Goal: Navigation & Orientation: Find specific page/section

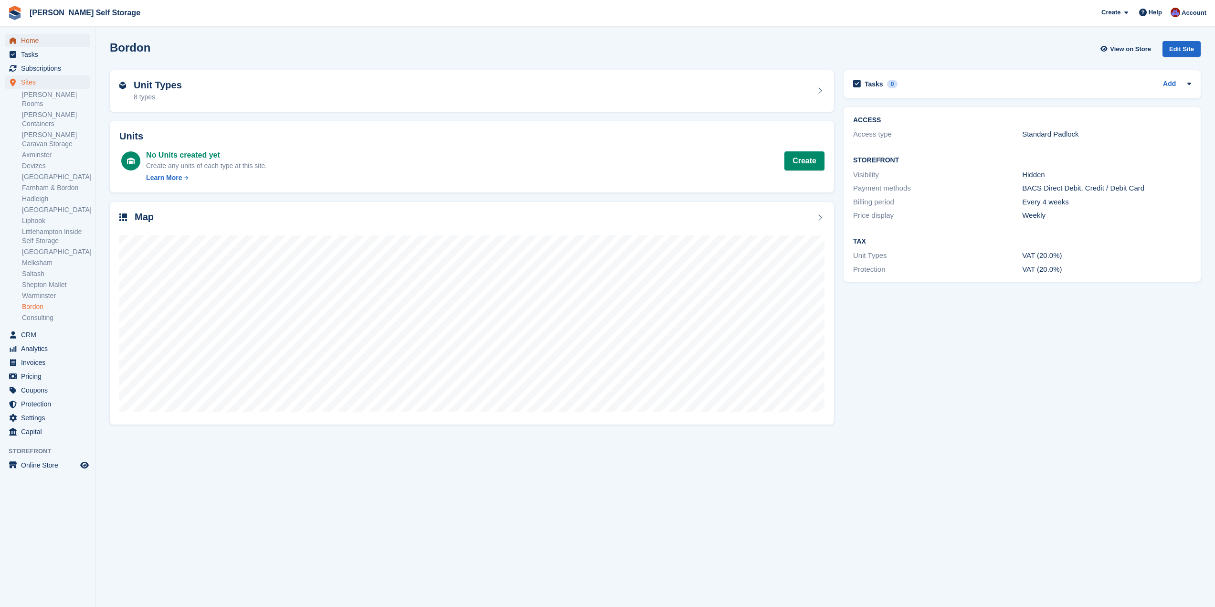
click at [25, 41] on span "Home" at bounding box center [49, 40] width 57 height 13
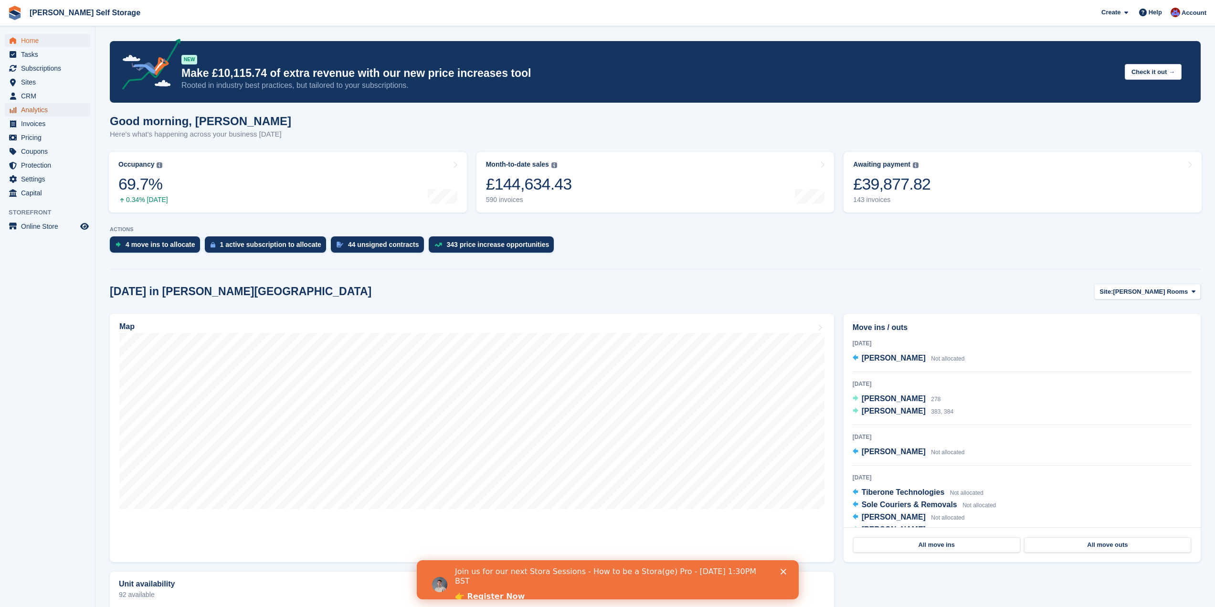
click at [46, 116] on span "Analytics" at bounding box center [49, 109] width 57 height 13
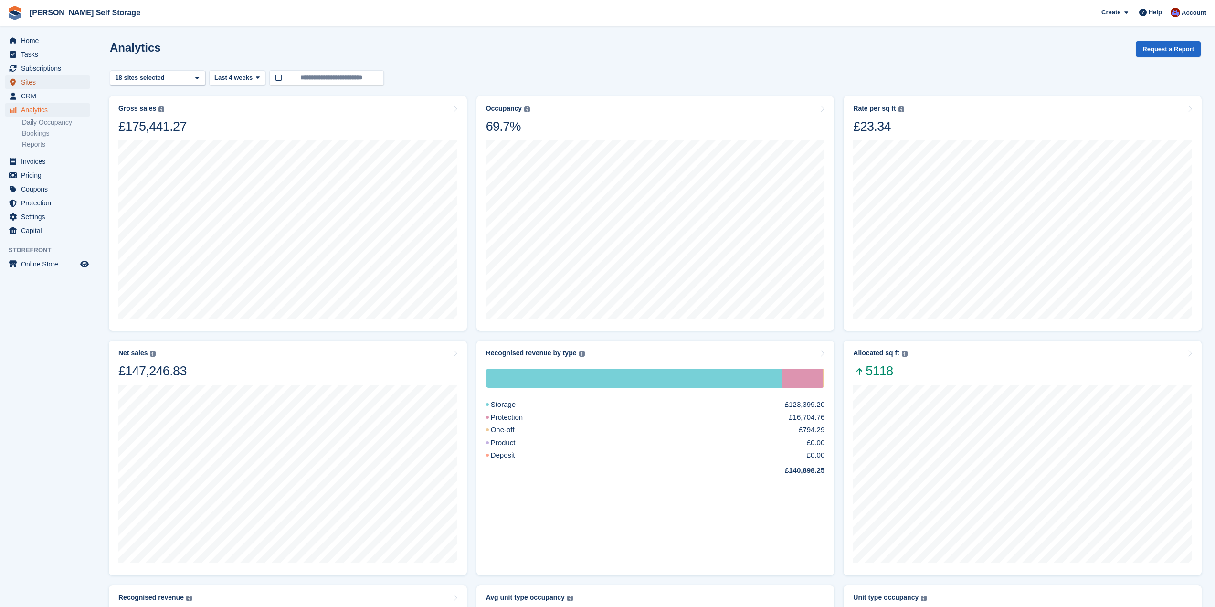
click at [31, 86] on span "Sites" at bounding box center [49, 81] width 57 height 13
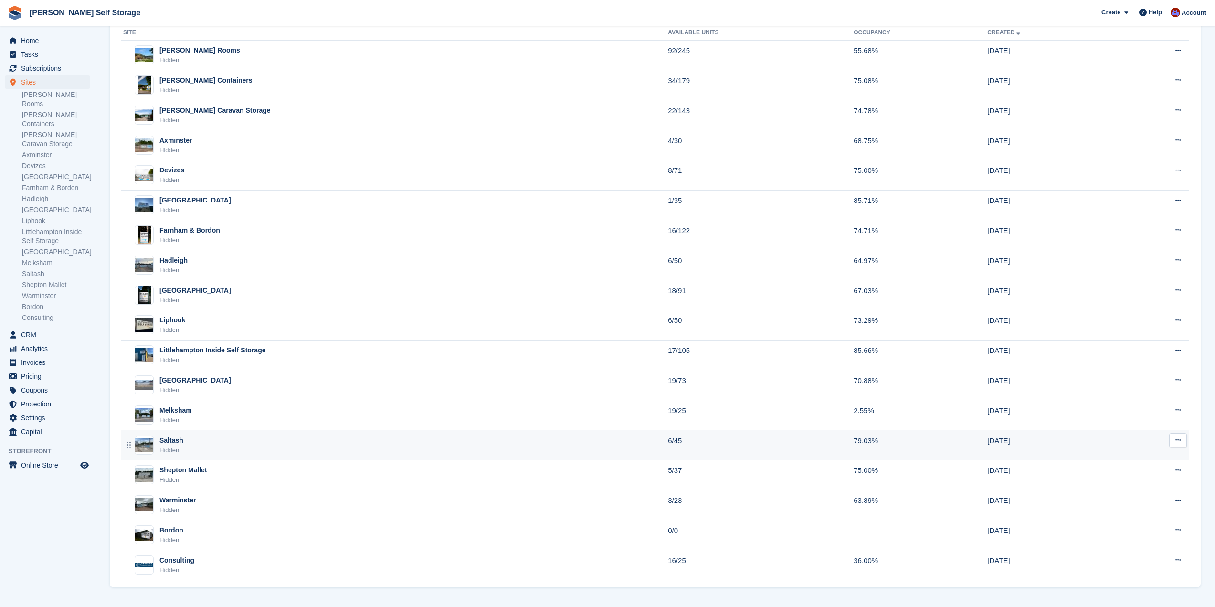
scroll to position [66, 0]
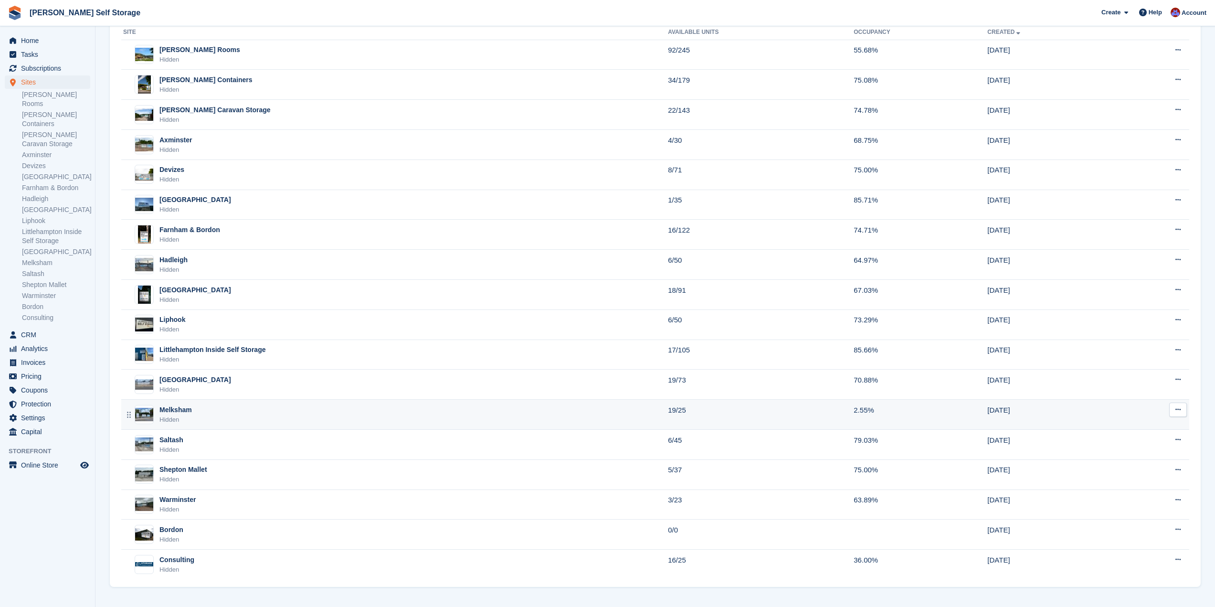
click at [214, 420] on div "Melksham Hidden" at bounding box center [395, 415] width 545 height 20
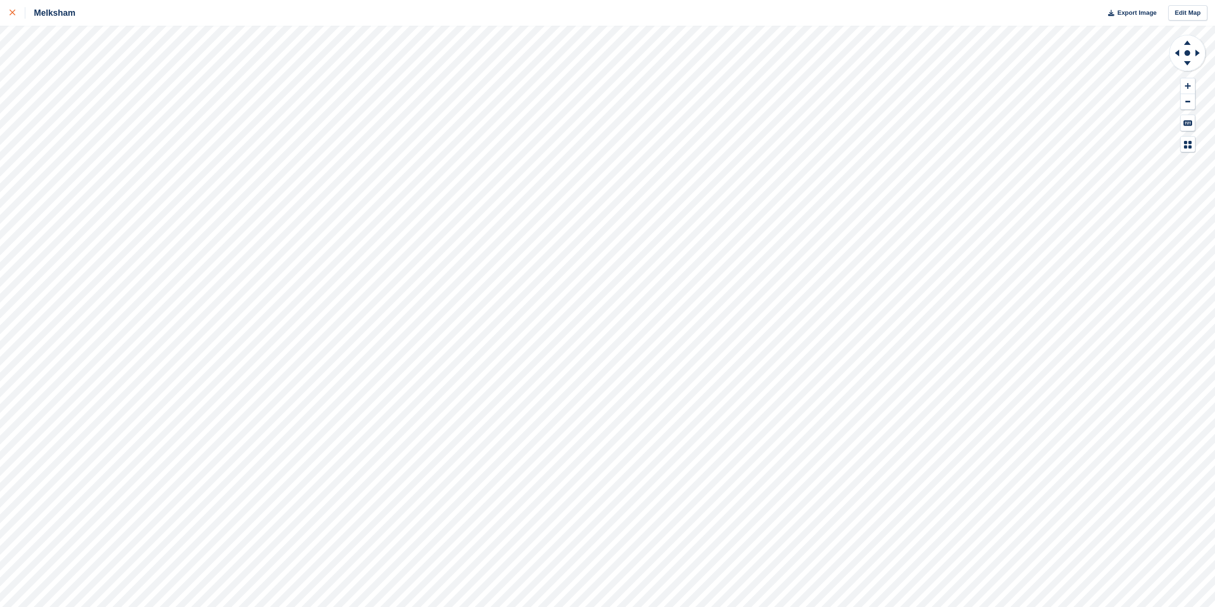
click at [18, 19] on link at bounding box center [12, 13] width 25 height 26
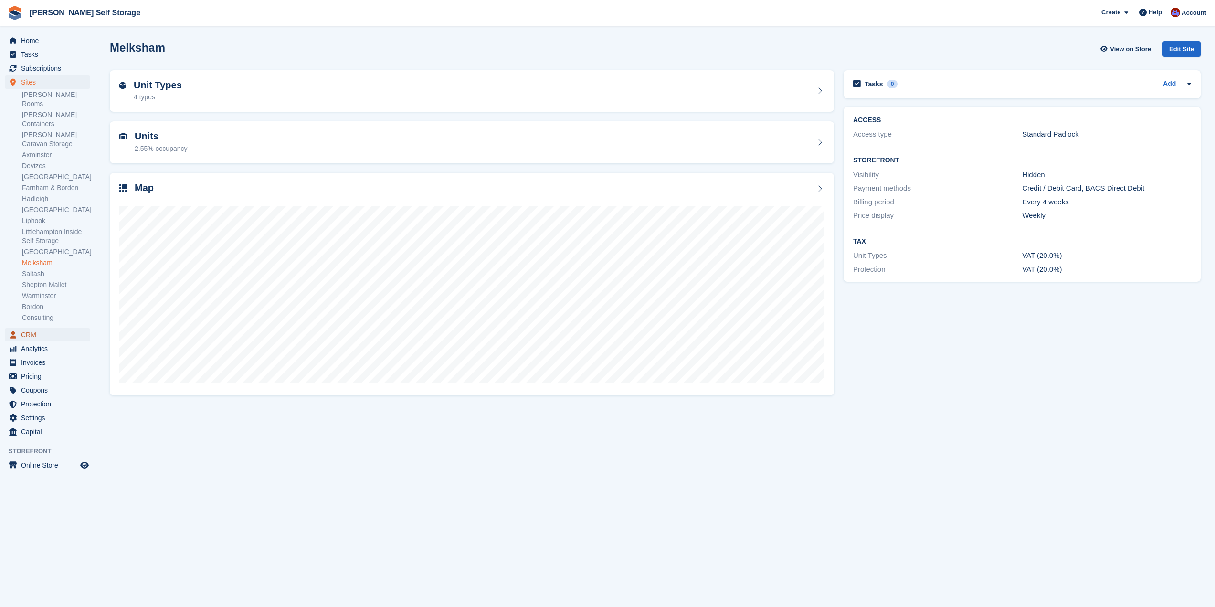
click at [29, 328] on span "CRM" at bounding box center [49, 334] width 57 height 13
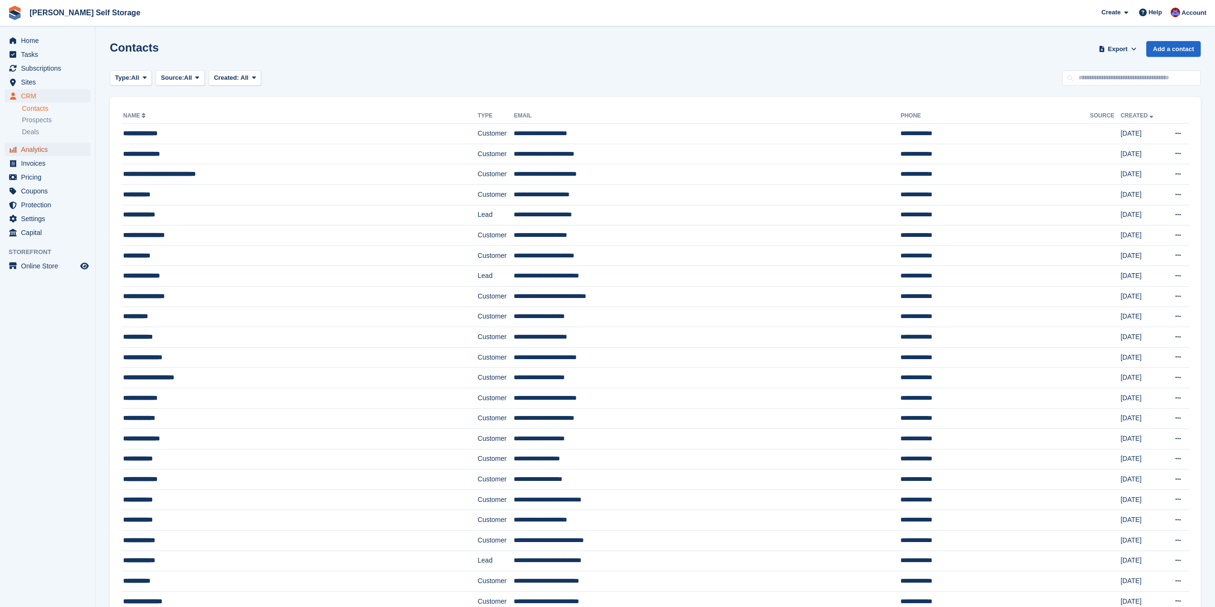
click at [41, 153] on span "Analytics" at bounding box center [49, 149] width 57 height 13
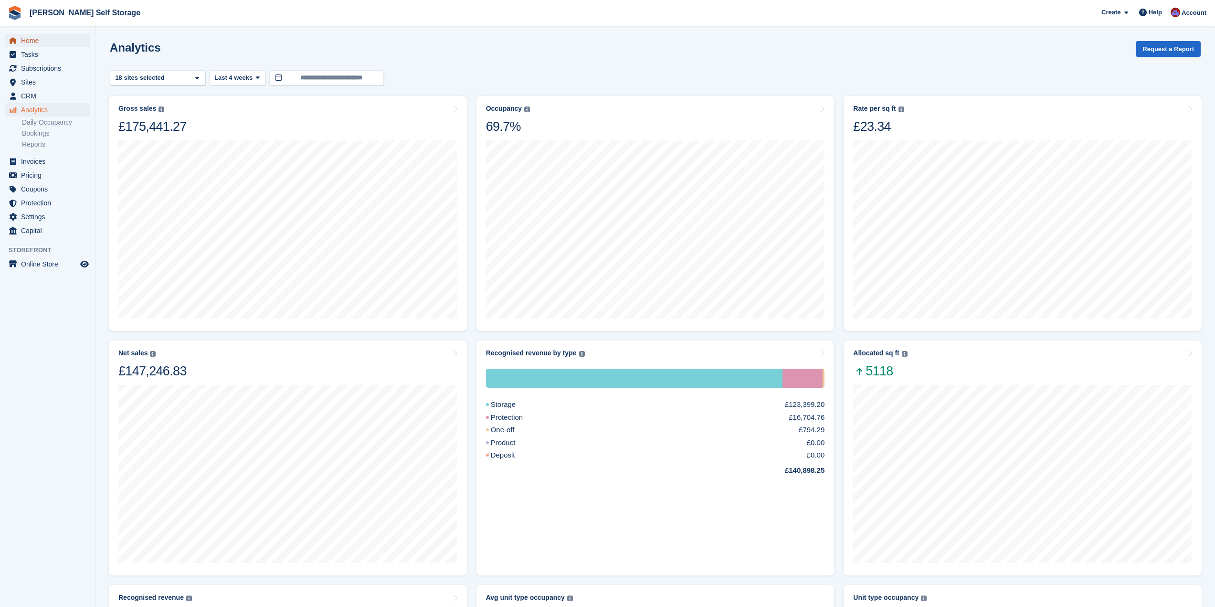
click at [28, 43] on span "Home" at bounding box center [49, 40] width 57 height 13
